Goal: Transaction & Acquisition: Book appointment/travel/reservation

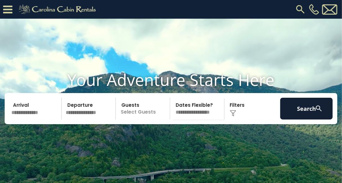
click at [137, 119] on p "Select Guests" at bounding box center [144, 109] width 52 height 22
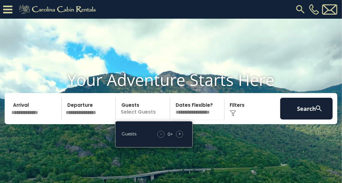
click at [181, 138] on div "+" at bounding box center [179, 134] width 7 height 7
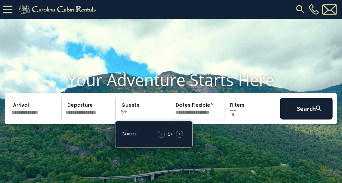
click at [181, 138] on div "+" at bounding box center [179, 134] width 7 height 7
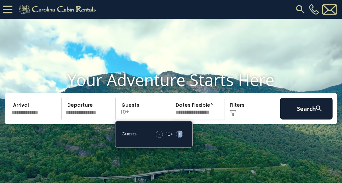
click at [181, 138] on div "+" at bounding box center [179, 134] width 7 height 7
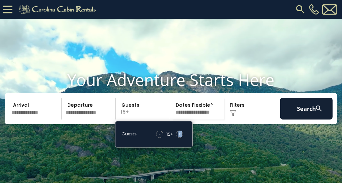
click at [181, 138] on div "+" at bounding box center [179, 134] width 7 height 7
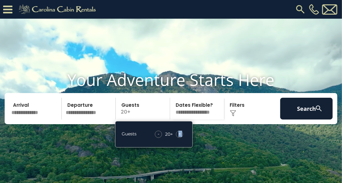
click at [181, 138] on div "+" at bounding box center [179, 134] width 7 height 7
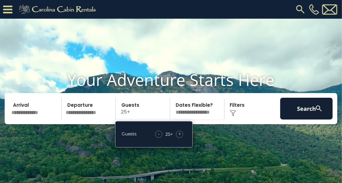
click at [181, 138] on div "+" at bounding box center [179, 134] width 7 height 7
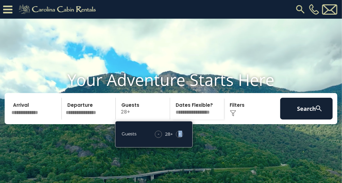
click at [181, 138] on div "+" at bounding box center [179, 134] width 7 height 7
click at [41, 119] on input "text" at bounding box center [35, 109] width 53 height 22
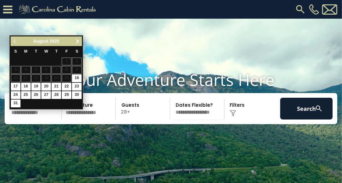
click at [79, 40] on span "Next" at bounding box center [77, 41] width 5 height 5
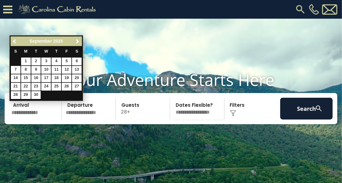
click at [75, 37] on div "Previous Next [DATE]" at bounding box center [46, 41] width 71 height 10
click at [76, 38] on link "Next" at bounding box center [78, 41] width 8 height 8
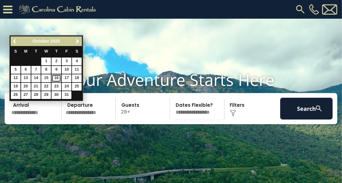
click at [55, 76] on link "16" at bounding box center [57, 78] width 10 height 8
type input "********"
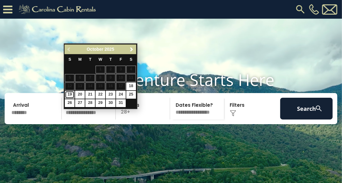
click at [71, 92] on link "19" at bounding box center [70, 95] width 10 height 8
type input "********"
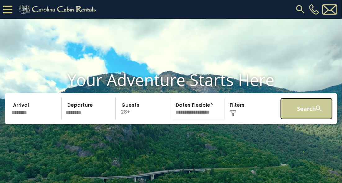
click at [292, 115] on button "Search" at bounding box center [307, 109] width 53 height 22
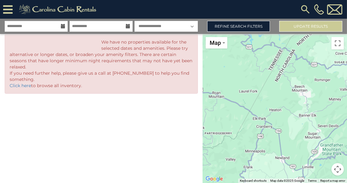
click at [61, 25] on icon at bounding box center [63, 26] width 4 height 4
click at [62, 25] on icon at bounding box center [63, 26] width 4 height 4
click at [63, 27] on icon at bounding box center [63, 26] width 4 height 4
click at [65, 25] on icon at bounding box center [63, 26] width 4 height 4
click at [86, 86] on p "We have no properties available for the selected dates and amenities. Please tr…" at bounding box center [101, 64] width 183 height 50
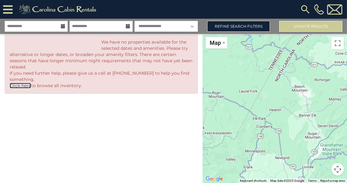
click at [17, 83] on link "Click here" at bounding box center [20, 86] width 21 height 6
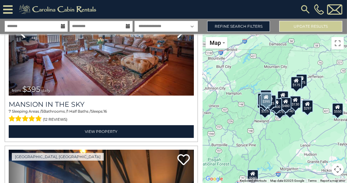
scroll to position [1336, 0]
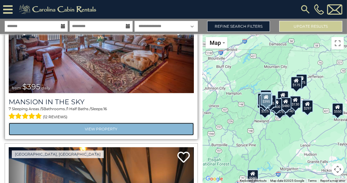
click at [132, 122] on link "View Property" at bounding box center [101, 128] width 185 height 13
